Goal: Entertainment & Leisure: Consume media (video, audio)

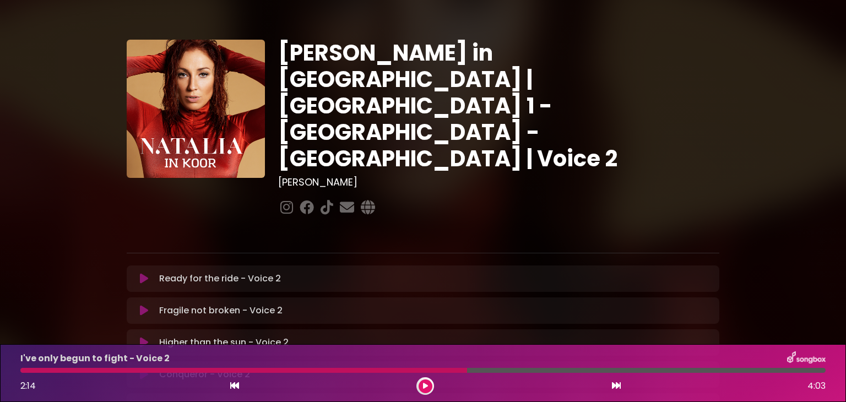
scroll to position [312, 0]
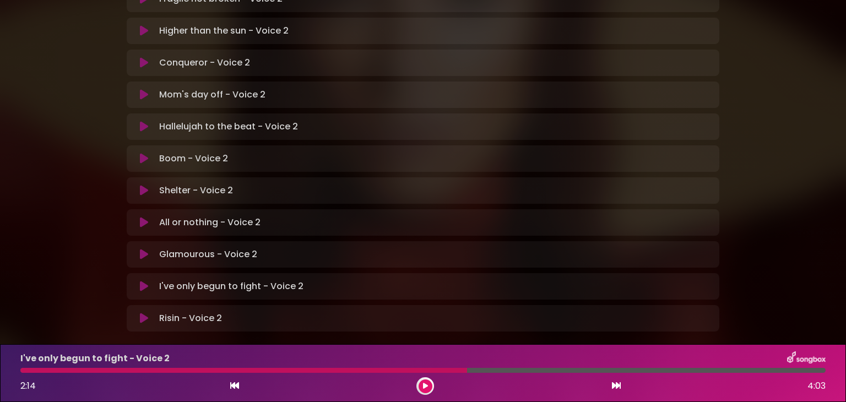
click at [23, 368] on div at bounding box center [243, 370] width 446 height 5
click at [24, 373] on div "I've only begun to fight - Voice 2 2:14 4:03" at bounding box center [423, 372] width 818 height 43
click at [427, 386] on icon at bounding box center [425, 386] width 5 height 7
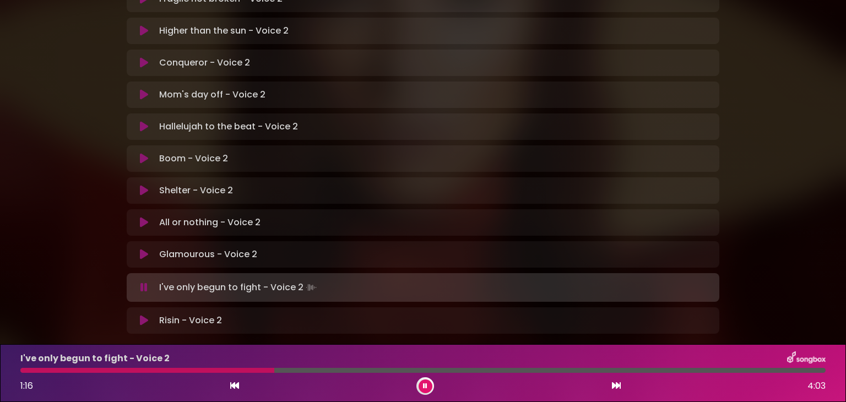
click at [78, 370] on div at bounding box center [147, 370] width 254 height 5
click at [97, 370] on div at bounding box center [144, 370] width 249 height 5
click at [451, 370] on div at bounding box center [271, 370] width 502 height 5
click at [451, 370] on div at bounding box center [268, 370] width 497 height 5
click at [460, 374] on div "I've only begun to fight - Voice 2 2:25 4:03" at bounding box center [423, 372] width 818 height 43
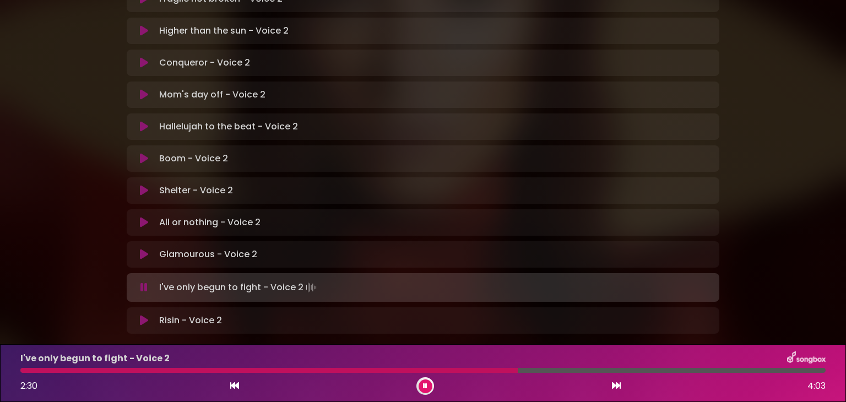
click at [440, 368] on div at bounding box center [268, 370] width 497 height 5
click at [455, 367] on div "I've only begun to fight - Voice 2 2:32 4:03" at bounding box center [423, 372] width 818 height 43
click at [452, 371] on div at bounding box center [275, 370] width 511 height 5
click at [454, 370] on div at bounding box center [259, 370] width 479 height 5
click at [454, 370] on div at bounding box center [269, 370] width 499 height 5
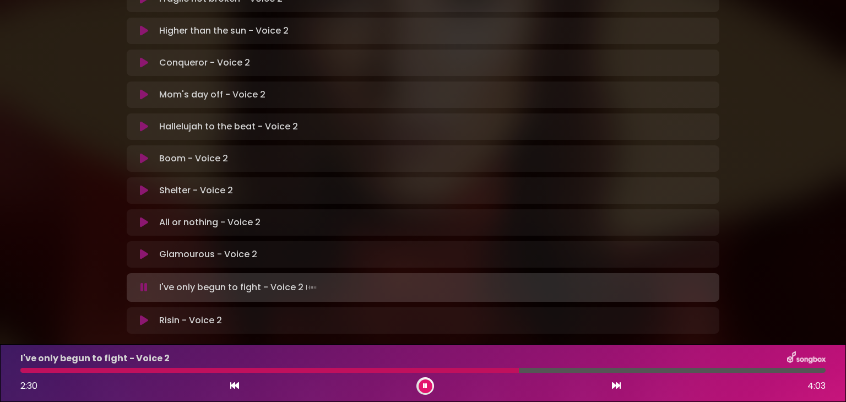
click at [454, 367] on div "I've only begun to fight - Voice 2 2:30 4:03" at bounding box center [423, 372] width 818 height 43
click at [455, 371] on div at bounding box center [273, 370] width 506 height 5
click at [428, 384] on button at bounding box center [425, 386] width 14 height 14
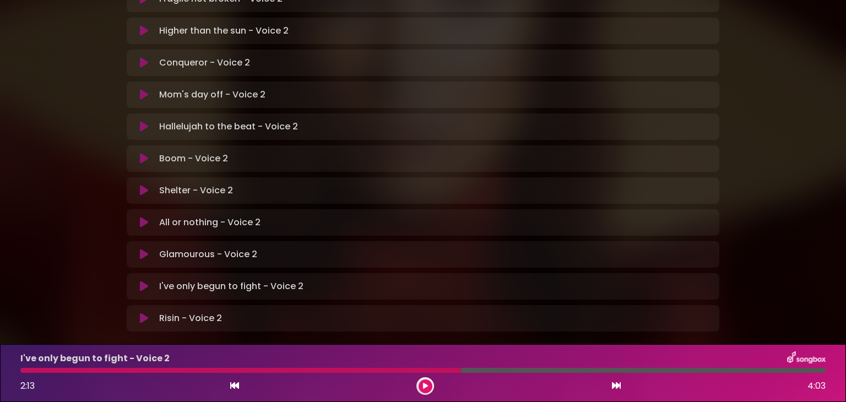
click at [428, 384] on button at bounding box center [425, 386] width 14 height 14
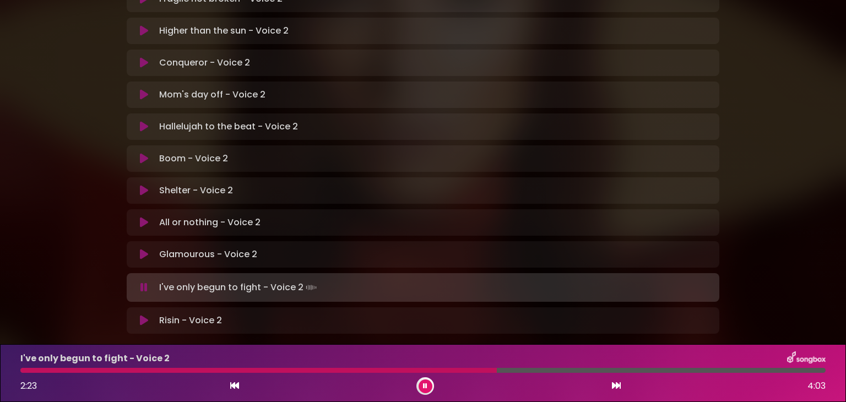
click at [445, 368] on div at bounding box center [258, 370] width 476 height 5
click at [445, 368] on div at bounding box center [270, 370] width 500 height 5
click at [445, 368] on div at bounding box center [269, 370] width 499 height 5
click at [446, 369] on div at bounding box center [258, 370] width 476 height 5
click at [446, 369] on div at bounding box center [269, 370] width 499 height 5
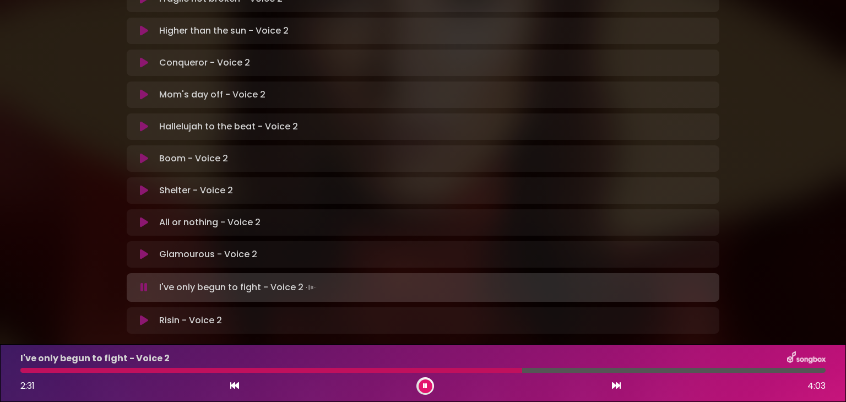
click at [446, 369] on div at bounding box center [271, 370] width 502 height 5
click at [446, 369] on div at bounding box center [270, 370] width 500 height 5
click at [23, 368] on div at bounding box center [278, 370] width 516 height 5
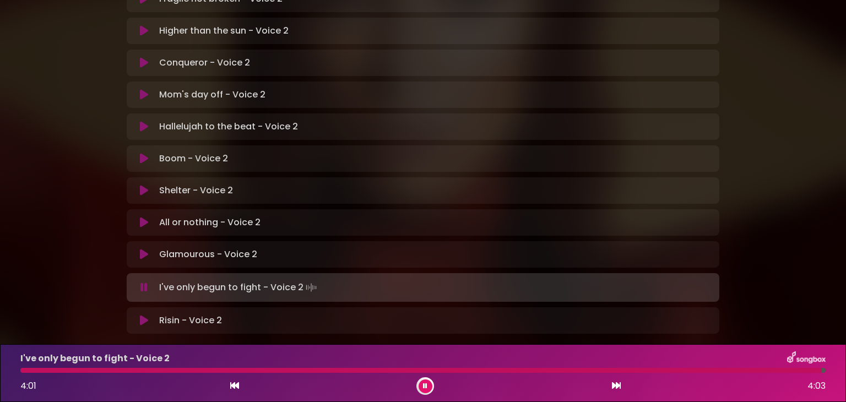
click at [426, 383] on icon at bounding box center [425, 386] width 4 height 7
